Goal: Transaction & Acquisition: Purchase product/service

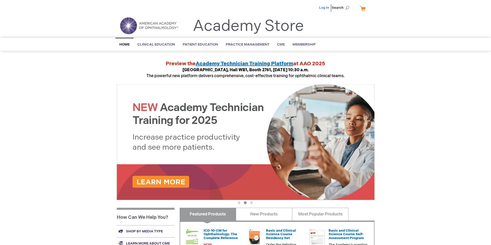
click at [324, 8] on link "Log In" at bounding box center [324, 8] width 10 height 4
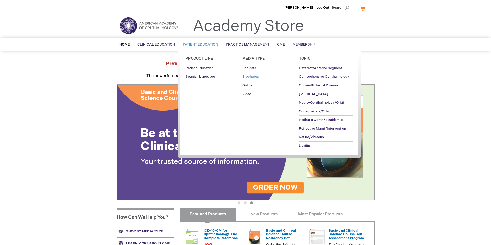
click at [251, 77] on span "Brochures" at bounding box center [250, 77] width 16 height 4
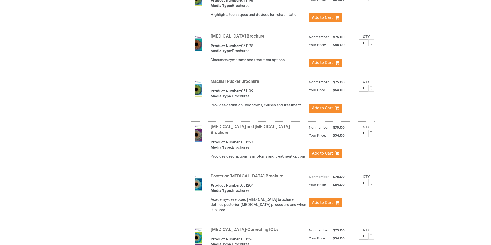
scroll to position [1313, 0]
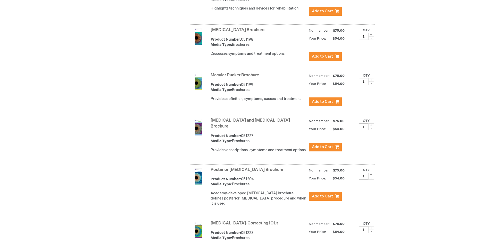
click at [219, 168] on link "Posterior Capsulotomy Brochure" at bounding box center [246, 170] width 73 height 5
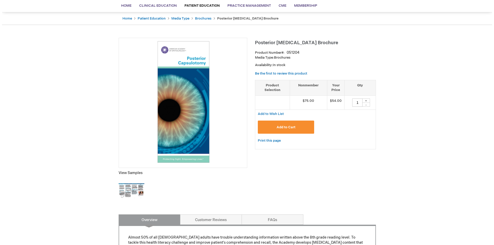
scroll to position [23, 0]
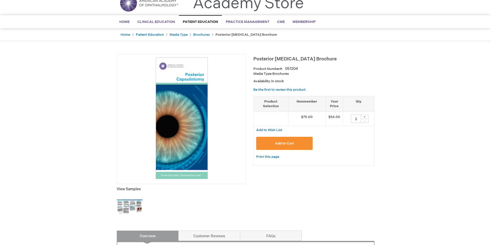
click at [286, 143] on span "Add to Cart" at bounding box center [284, 144] width 19 height 4
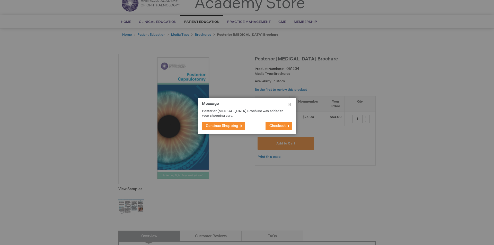
click at [270, 128] on span "Checkout" at bounding box center [278, 126] width 16 height 4
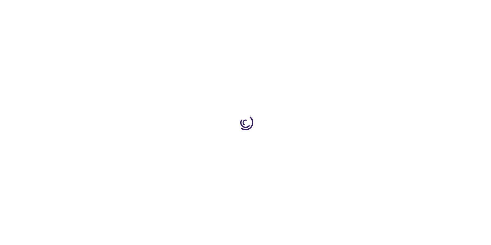
select select "US"
select select "31"
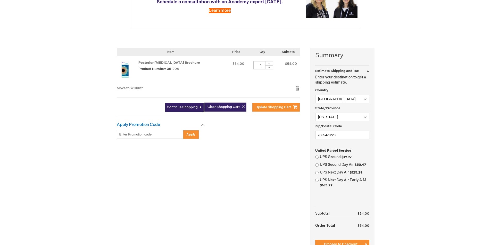
scroll to position [103, 0]
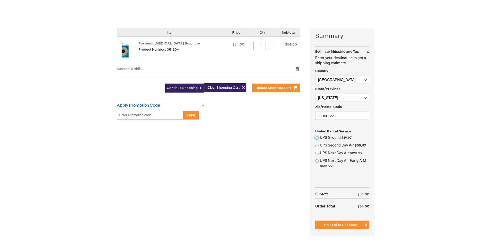
click at [317, 138] on input "UPS Ground $19.97" at bounding box center [316, 137] width 3 height 3
radio input "true"
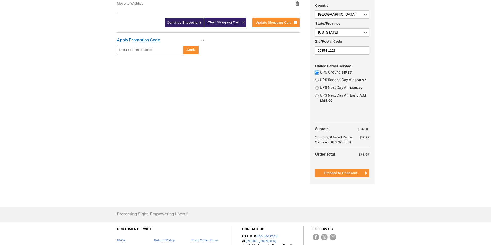
scroll to position [180, 0]
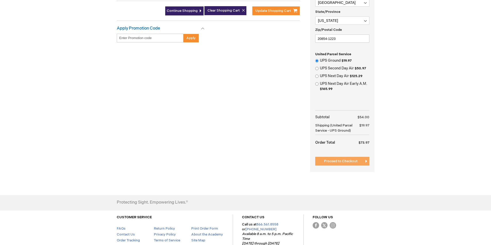
click at [332, 163] on span "Proceed to Checkout" at bounding box center [340, 161] width 33 height 4
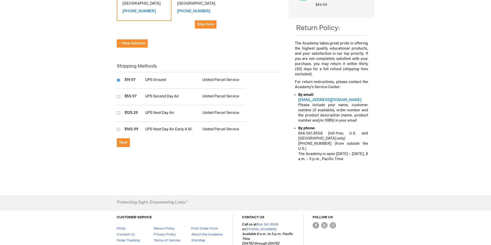
scroll to position [129, 0]
click at [123, 140] on span "Next" at bounding box center [123, 142] width 8 height 4
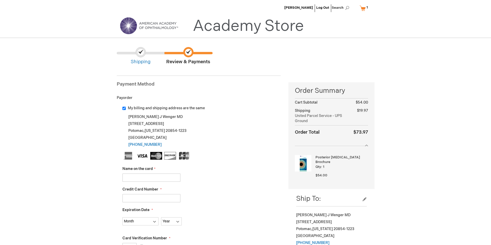
click at [133, 177] on input "Name on the card" at bounding box center [151, 178] width 58 height 8
type input "[PERSON_NAME]"
type input "4246315273080364"
click at [133, 218] on select "Month 01 - January 02 - February 03 - March 04 - April 05 - May 06 - June 07 - …" at bounding box center [140, 222] width 36 height 8
select select "8"
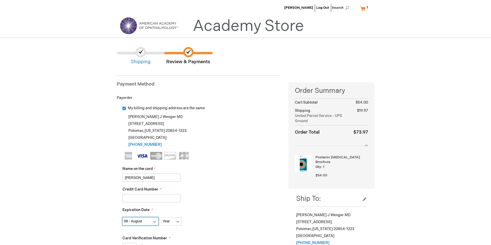
click at [122, 218] on select "Month 01 - January 02 - February 03 - March 04 - April 05 - May 06 - June 07 - …" at bounding box center [140, 222] width 36 height 8
click at [170, 222] on select "Year 2025 2026 2027 2028 2029 2030 2031 2032 2033 2034 2035" at bounding box center [171, 222] width 21 height 8
select select "2028"
click at [161, 218] on select "Year 2025 2026 2027 2028 2029 2030 2031 2032 2033 2034 2035" at bounding box center [171, 222] width 21 height 8
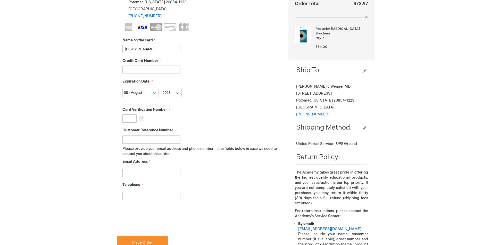
click at [128, 118] on input "Card Verification Number" at bounding box center [129, 119] width 14 height 8
type input "191"
click at [130, 172] on input "Email Address" at bounding box center [151, 173] width 58 height 8
type input "wenger@potomaceyesurgeons.com"
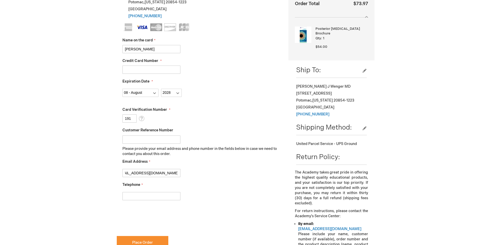
scroll to position [0, 0]
type input "3012995666"
checkbox input "true"
click at [133, 243] on span "Place Order" at bounding box center [142, 243] width 21 height 4
